Goal: Task Accomplishment & Management: Manage account settings

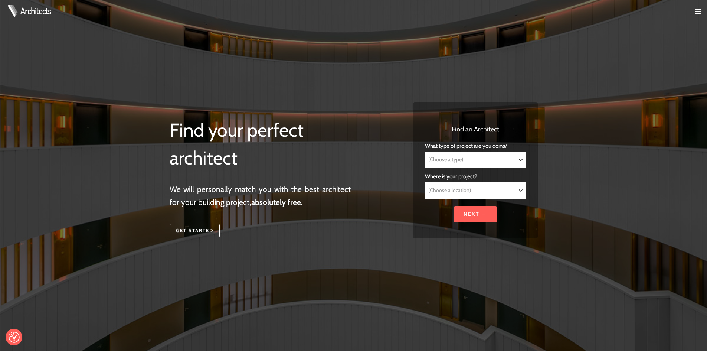
click at [698, 10] on img at bounding box center [698, 12] width 6 height 6
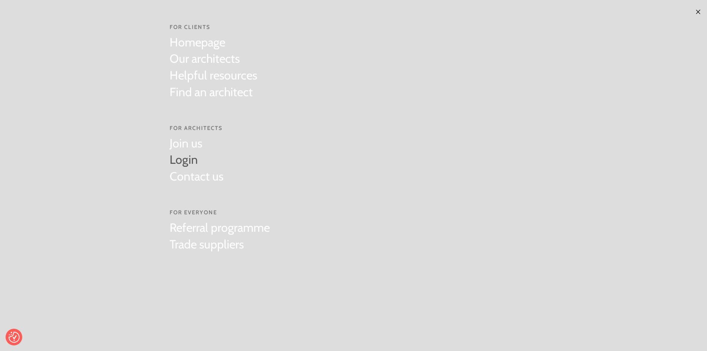
click at [181, 159] on link "Login" at bounding box center [197, 159] width 54 height 17
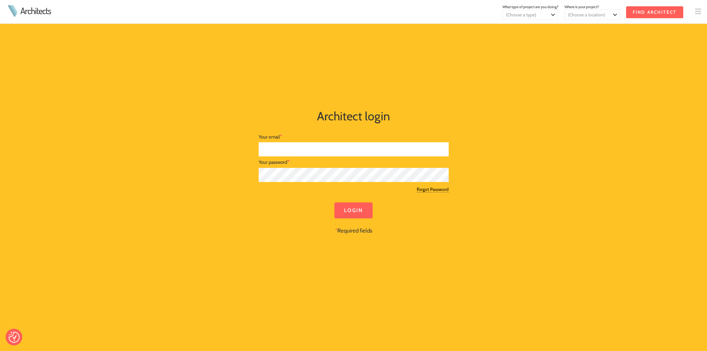
click at [282, 147] on input "text" at bounding box center [354, 149] width 190 height 14
click at [326, 147] on input "text" at bounding box center [354, 149] width 190 height 14
type input "[PERSON_NAME][EMAIL_ADDRESS][DOMAIN_NAME]"
click at [424, 222] on div "Login * Required fields" at bounding box center [354, 218] width 190 height 33
click at [355, 213] on input "Login" at bounding box center [353, 210] width 38 height 16
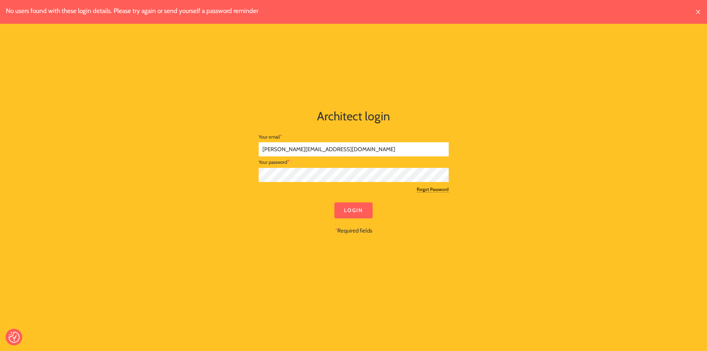
click at [244, 175] on div "No users found with these login details. Please try again or send yourself a pa…" at bounding box center [354, 176] width 380 height 220
click at [470, 238] on div at bounding box center [354, 248] width 368 height 27
click at [360, 210] on input "Login" at bounding box center [353, 210] width 38 height 16
click at [410, 205] on div "Login * Required fields" at bounding box center [354, 218] width 190 height 33
click at [343, 210] on input "Login" at bounding box center [353, 210] width 38 height 16
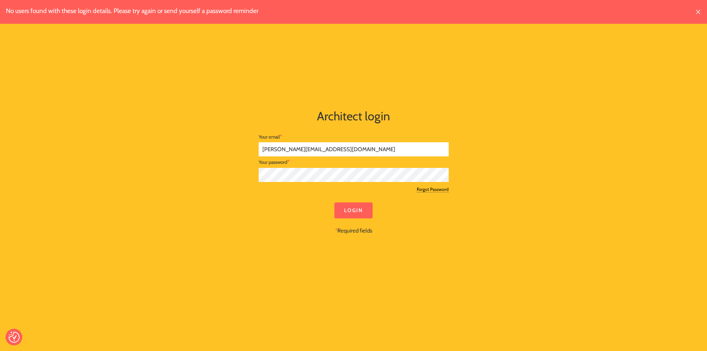
click at [424, 216] on div "Login * Required fields" at bounding box center [354, 218] width 190 height 33
